Goal: Task Accomplishment & Management: Manage account settings

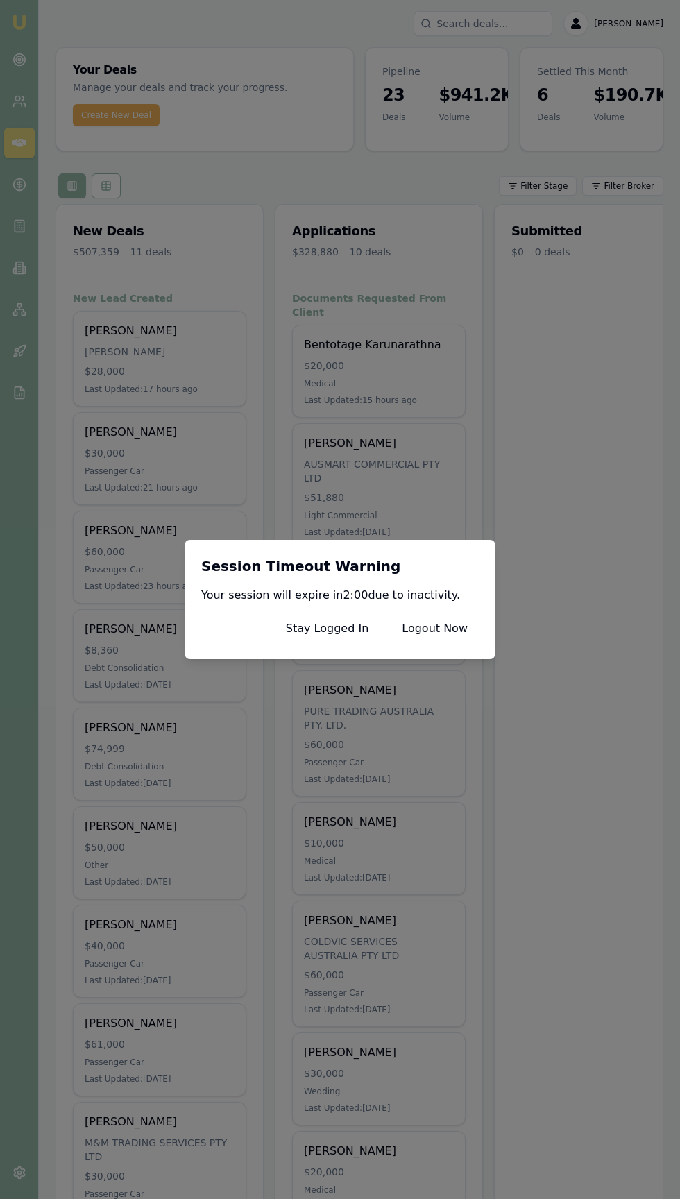
scroll to position [73, 0]
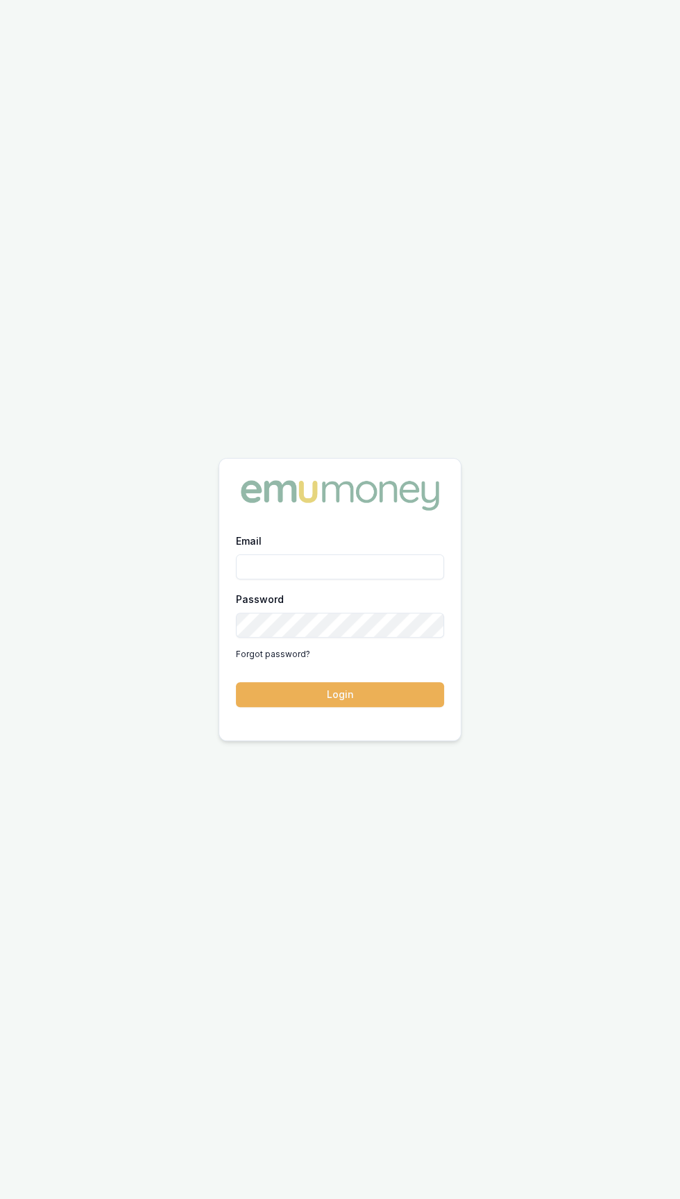
click at [266, 579] on input "Email" at bounding box center [340, 566] width 208 height 25
type input "[EMAIL_ADDRESS][DOMAIN_NAME]"
click at [236, 682] on button "Login" at bounding box center [340, 694] width 208 height 25
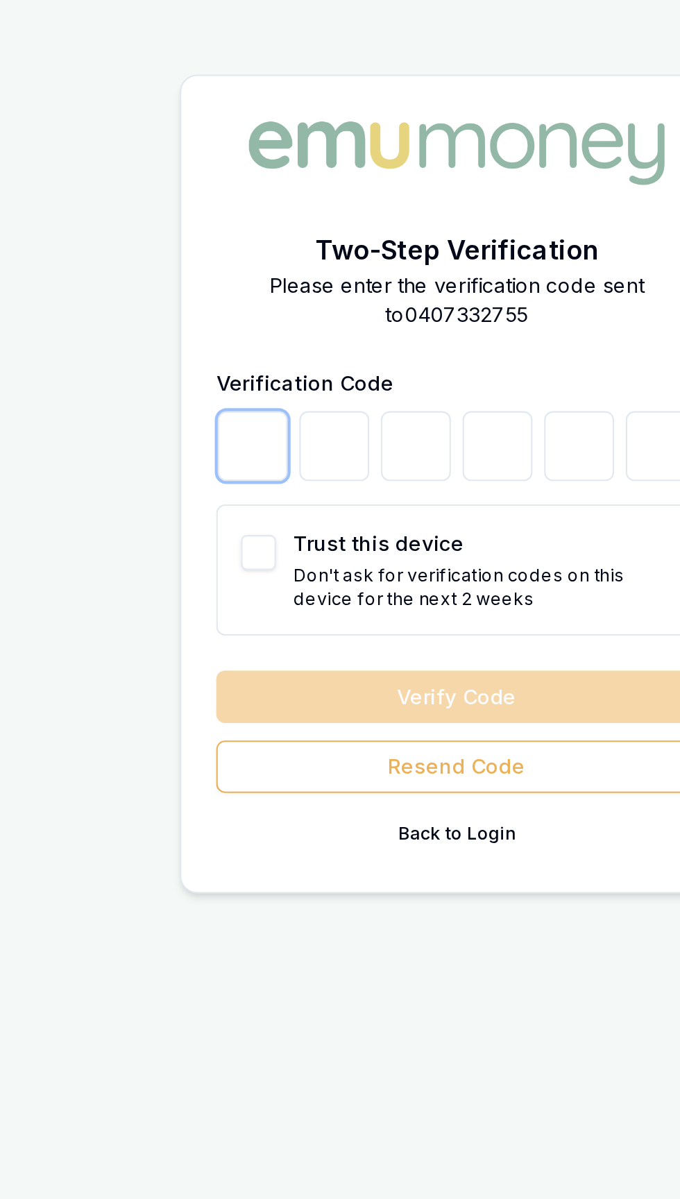
click at [233, 598] on input "number" at bounding box center [242, 581] width 33 height 33
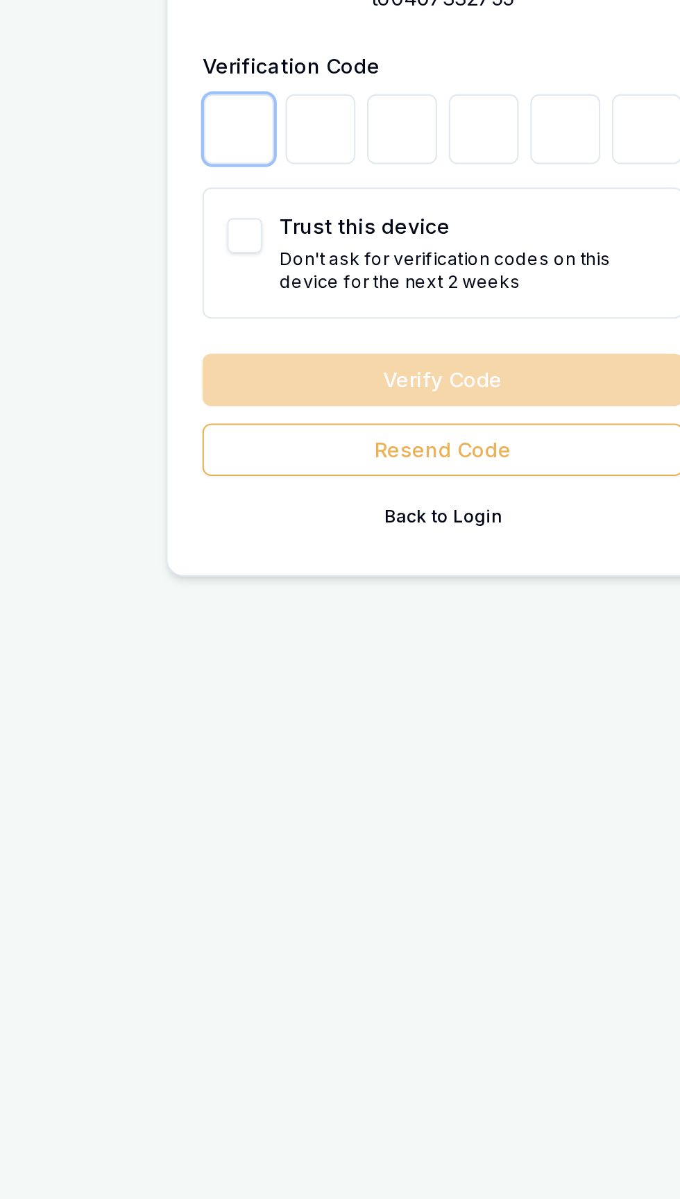
type input "9"
type input "0"
type input "9"
type input "4"
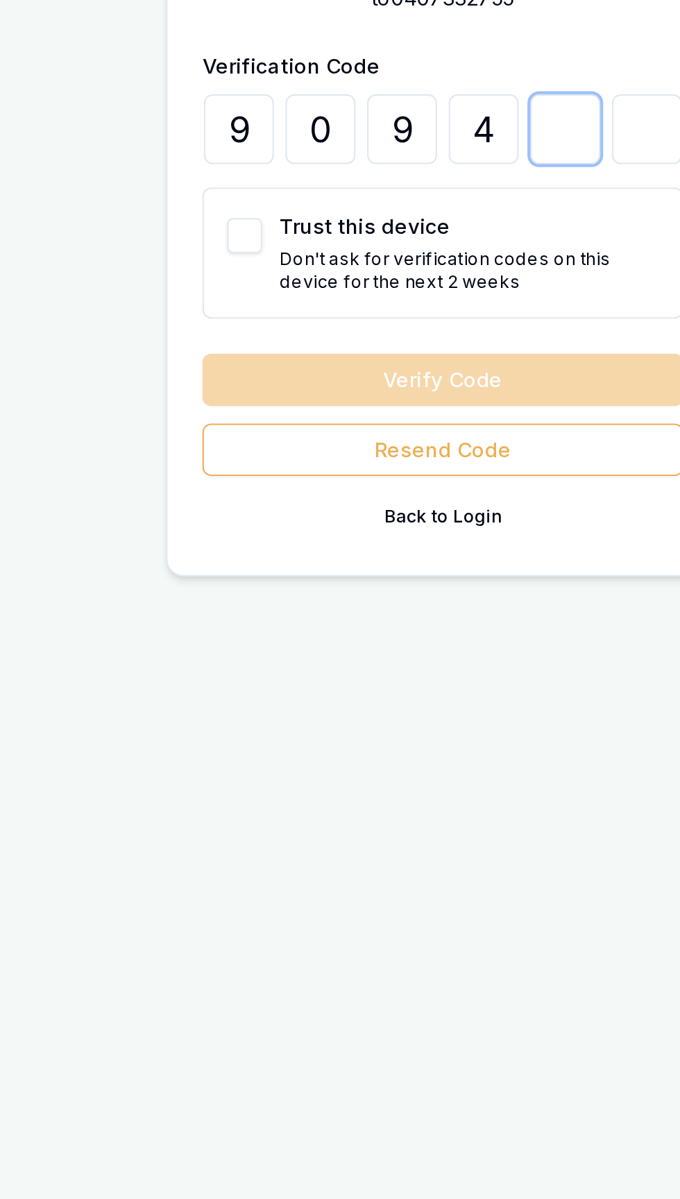
type input "4"
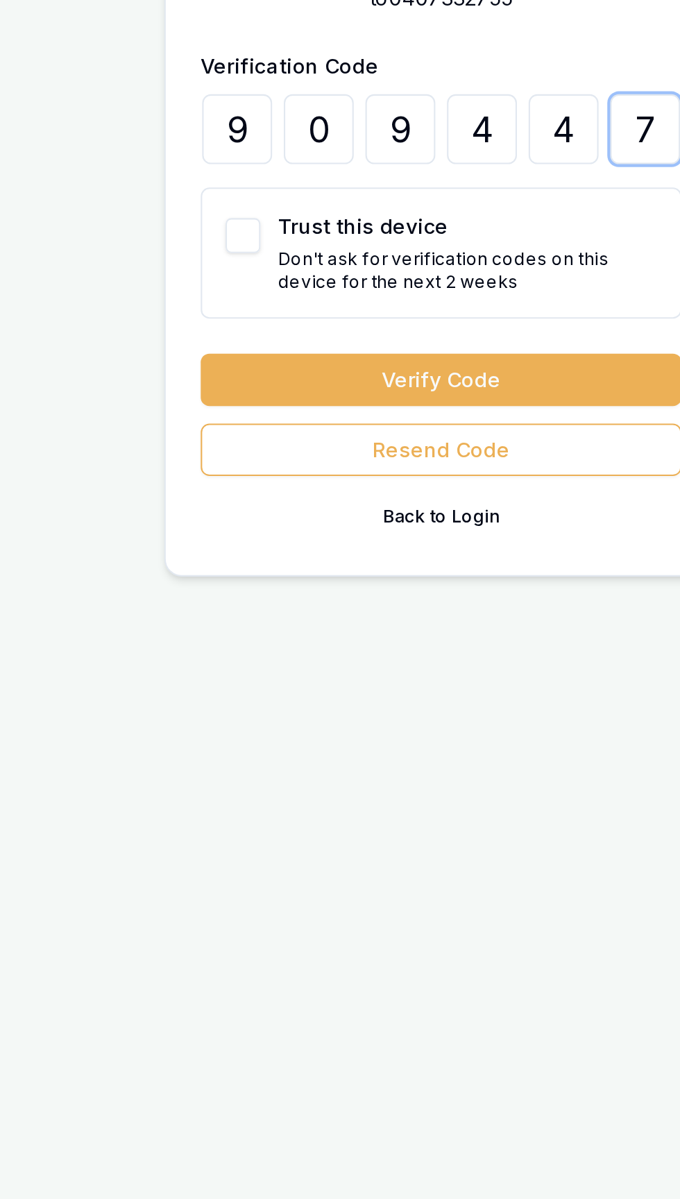
type input "7"
click at [239, 640] on button "Trust this device" at bounding box center [245, 632] width 17 height 17
checkbox input "true"
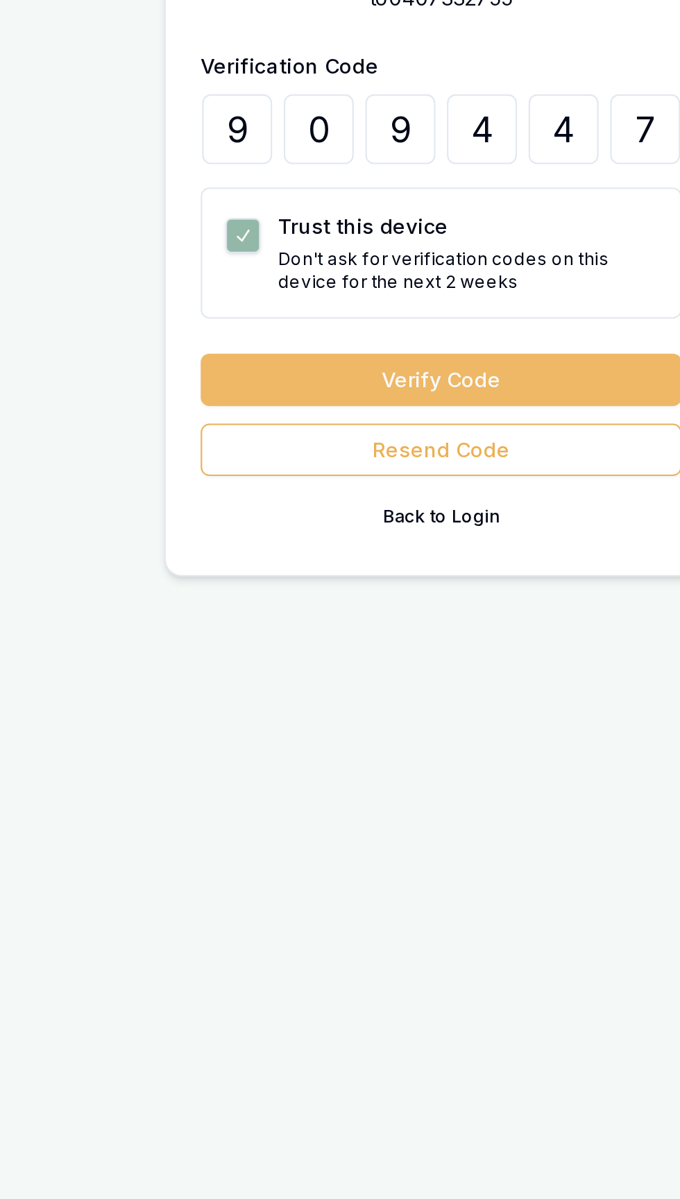
click at [261, 713] on button "Verify Code" at bounding box center [340, 700] width 229 height 25
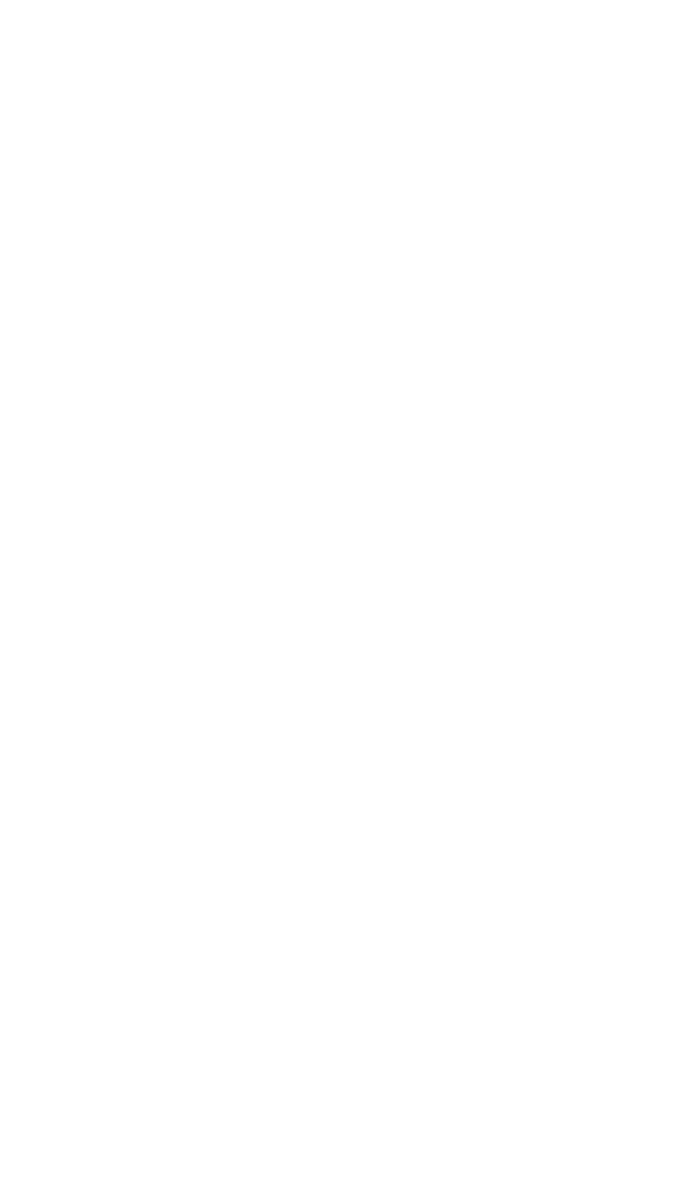
scroll to position [25, 0]
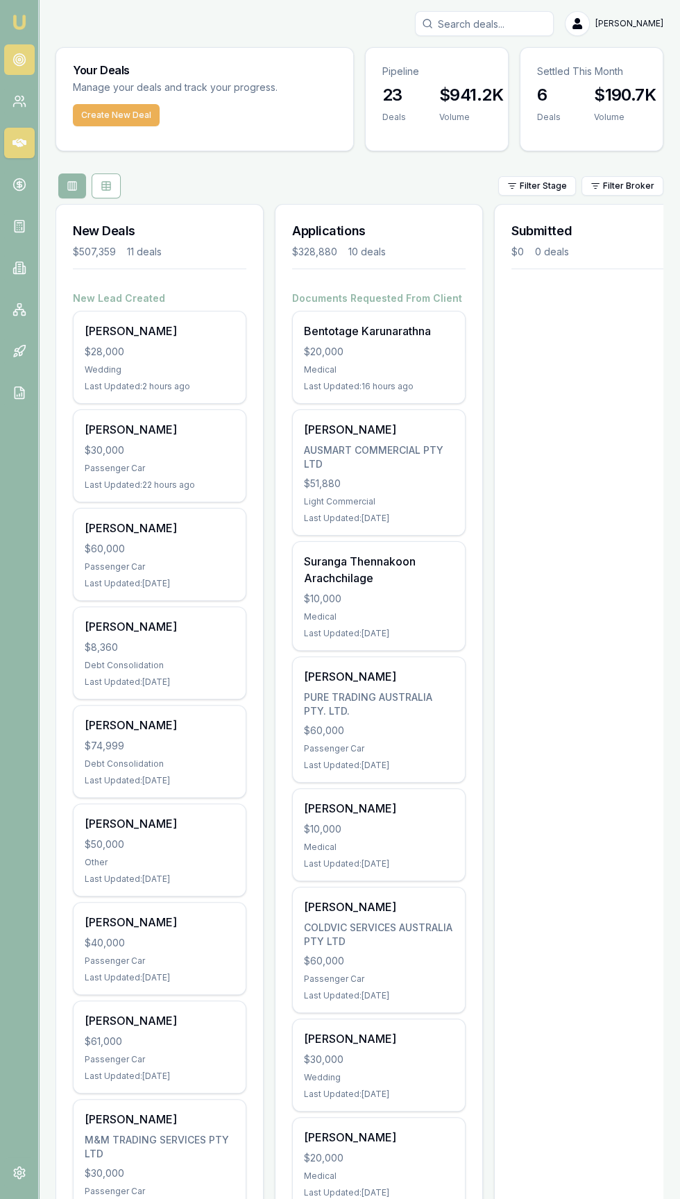
click at [19, 59] on icon at bounding box center [19, 60] width 14 height 14
